Goal: Task Accomplishment & Management: Complete application form

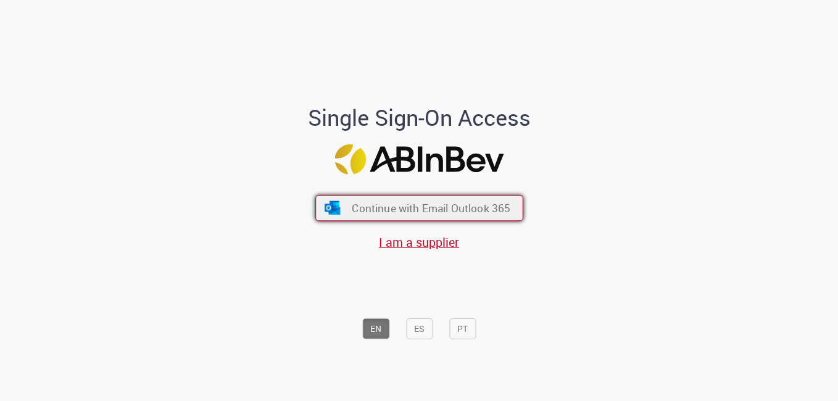
drag, startPoint x: 0, startPoint y: 0, endPoint x: 417, endPoint y: 215, distance: 469.2
click at [417, 215] on span "Continue with Email Outlook 365" at bounding box center [431, 208] width 159 height 14
click at [413, 212] on span "Continue with Email Outlook 365" at bounding box center [431, 208] width 159 height 14
click at [407, 198] on button "Continue with Email Outlook 365" at bounding box center [419, 209] width 208 height 26
click at [389, 209] on span "Continue with Email Outlook 365" at bounding box center [431, 208] width 159 height 14
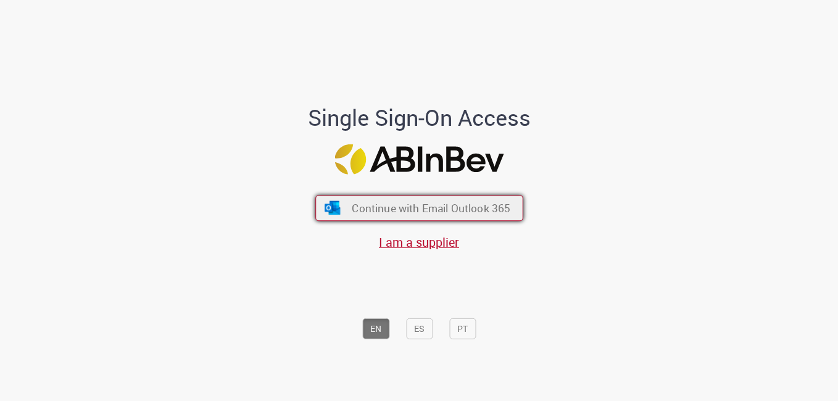
click at [431, 215] on span "Continue with Email Outlook 365" at bounding box center [431, 208] width 159 height 14
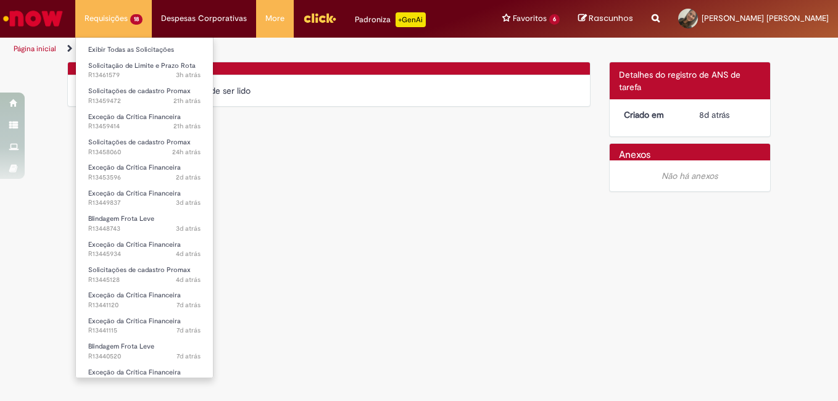
click at [94, 20] on li "Requisições 18 Exibir Todas as Solicitações Solicitação de Limite e Prazo Rota …" at bounding box center [113, 18] width 77 height 37
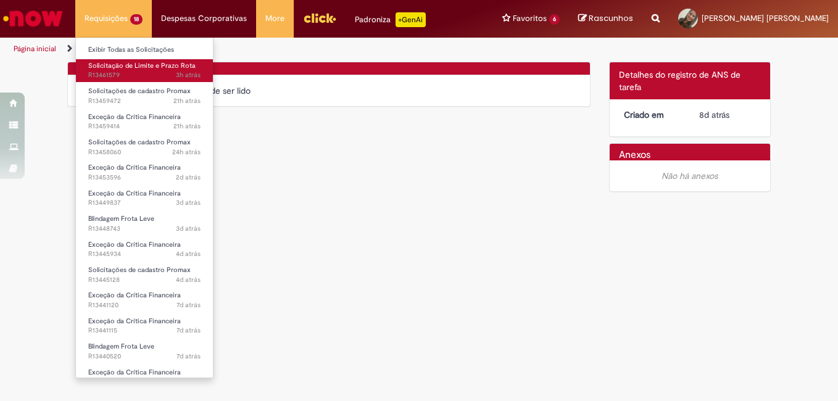
click at [113, 62] on span "Solicitação de Limite e Prazo Rota" at bounding box center [141, 65] width 107 height 9
